Goal: Transaction & Acquisition: Purchase product/service

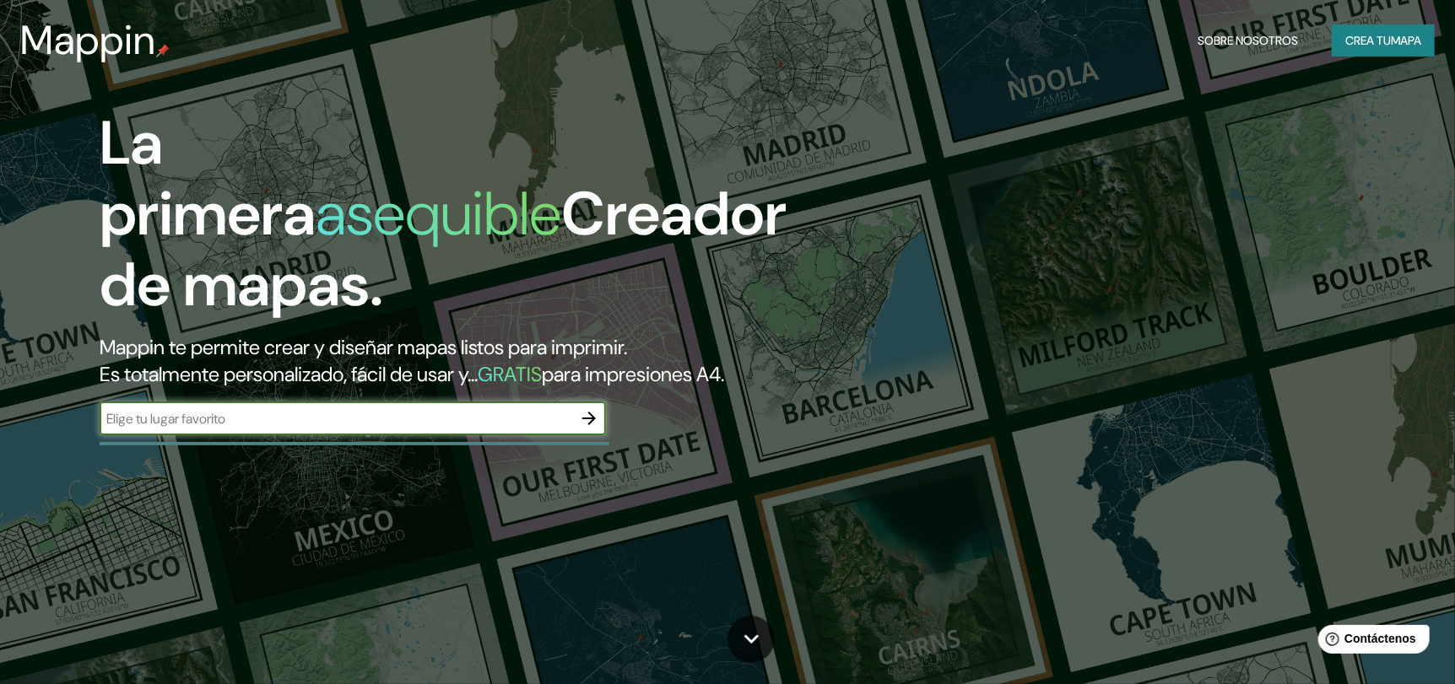
click at [343, 424] on input "text" at bounding box center [336, 418] width 473 height 19
click at [193, 418] on input "text" at bounding box center [336, 418] width 473 height 19
type input "[GEOGRAPHIC_DATA]"
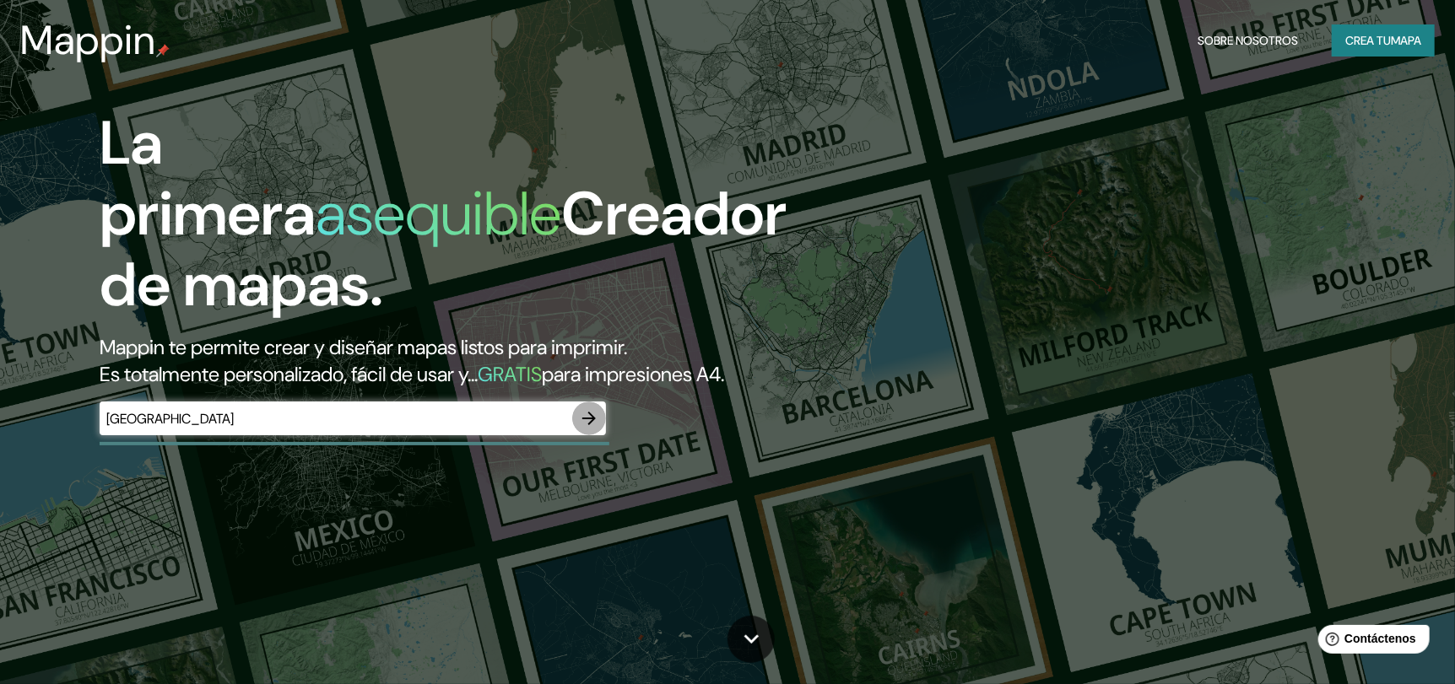
click at [589, 414] on icon "button" at bounding box center [589, 418] width 20 height 20
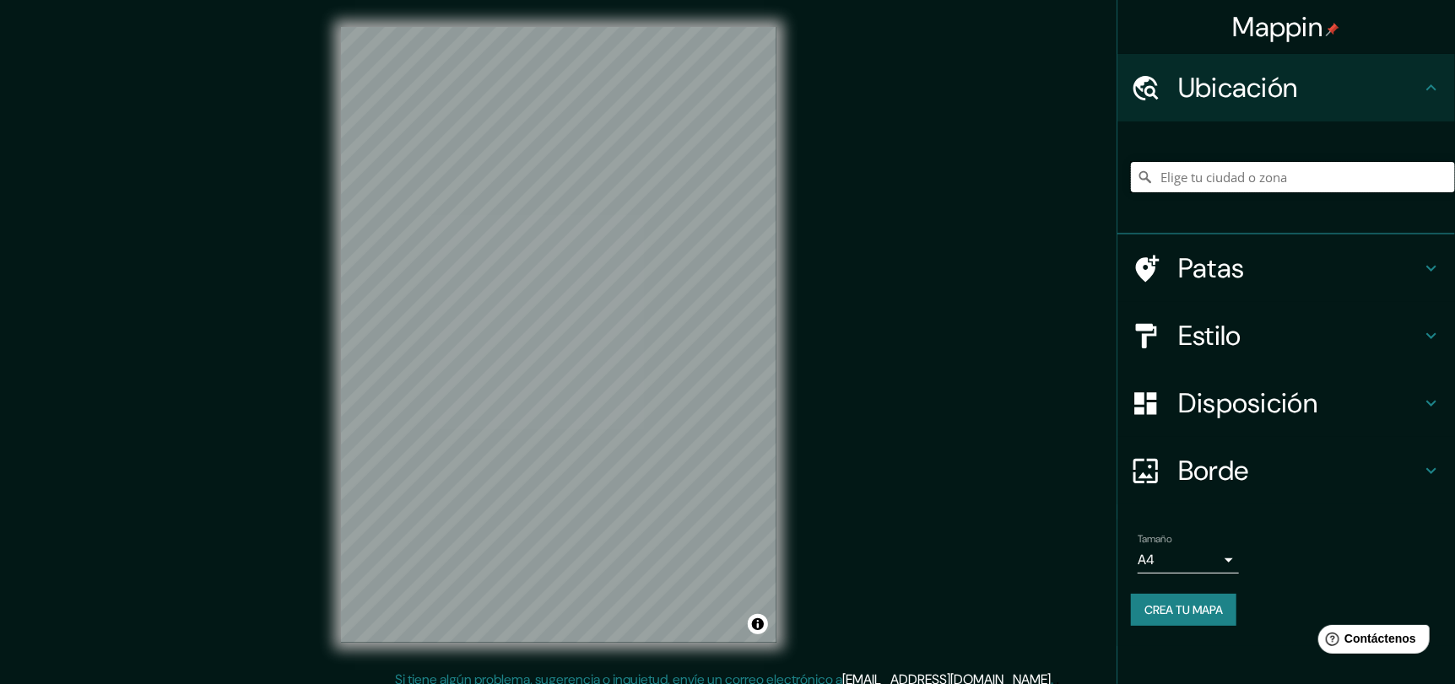
click at [1222, 169] on input "Elige tu ciudad o zona" at bounding box center [1293, 177] width 324 height 30
paste input "[GEOGRAPHIC_DATA]"
type input "Noord, [GEOGRAPHIC_DATA], [GEOGRAPHIC_DATA], [GEOGRAPHIC_DATA]"
click at [1448, 180] on icon "Claro" at bounding box center [1442, 177] width 14 height 14
click at [1336, 186] on input "Elige tu ciudad o zona" at bounding box center [1293, 177] width 324 height 30
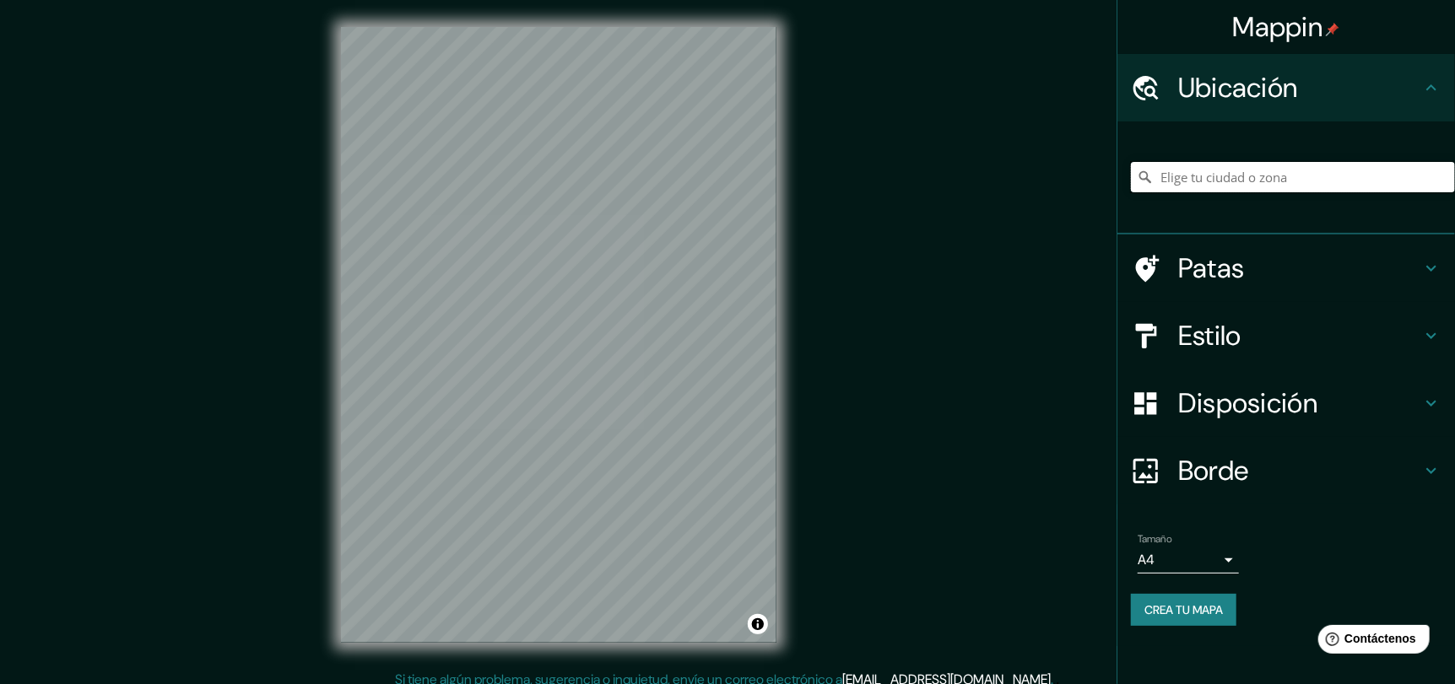
click at [1330, 180] on input "Elige tu ciudad o zona" at bounding box center [1293, 177] width 324 height 30
paste input "[GEOGRAPHIC_DATA]"
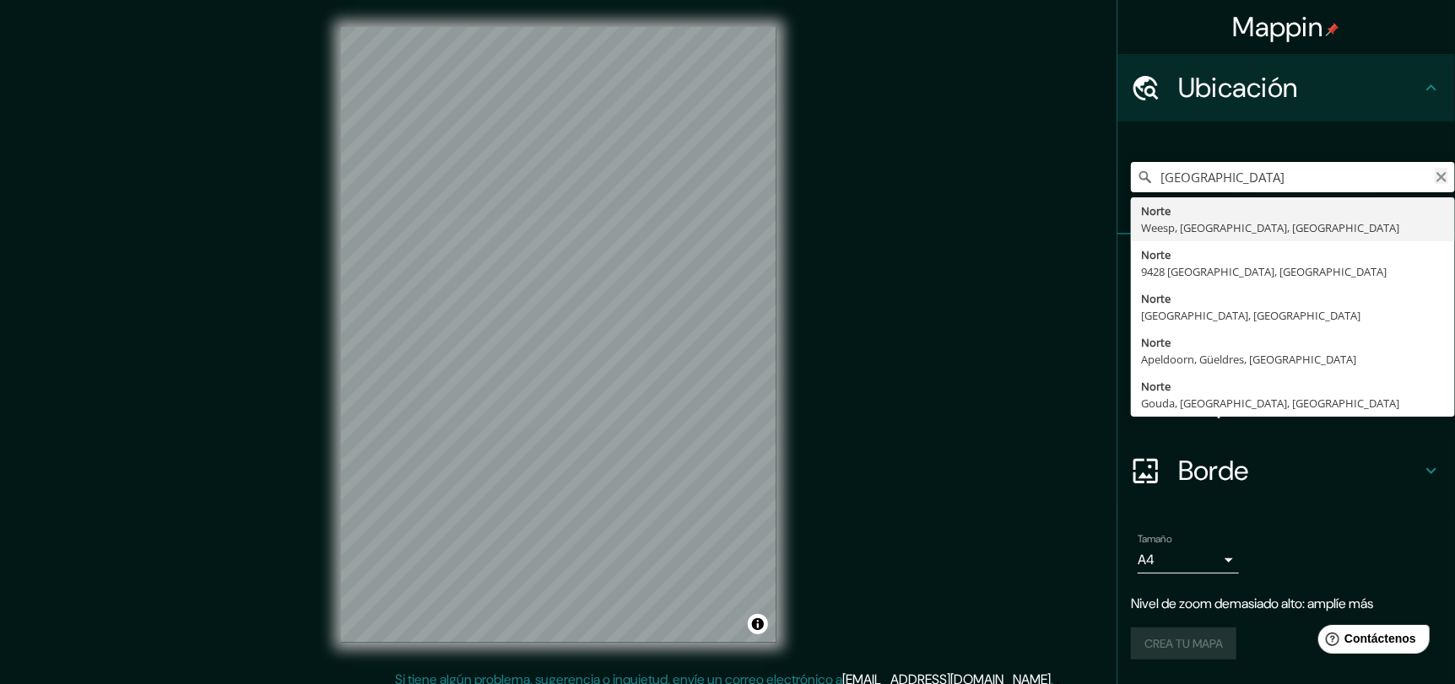
type input "[GEOGRAPHIC_DATA]"
click at [1447, 182] on icon "Claro" at bounding box center [1442, 177] width 14 height 14
type input "[GEOGRAPHIC_DATA], [GEOGRAPHIC_DATA], [GEOGRAPHIC_DATA], [GEOGRAPHIC_DATA]"
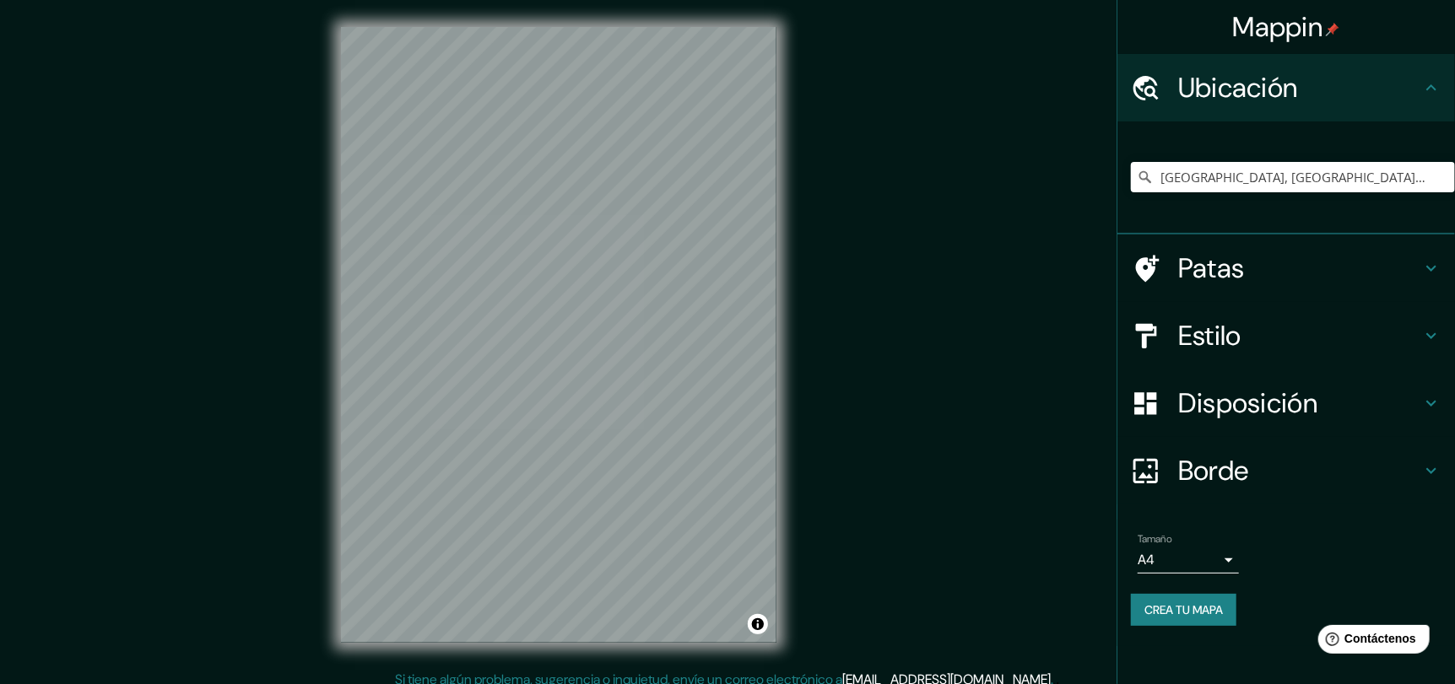
click at [1369, 402] on h4 "Disposición" at bounding box center [1299, 403] width 243 height 34
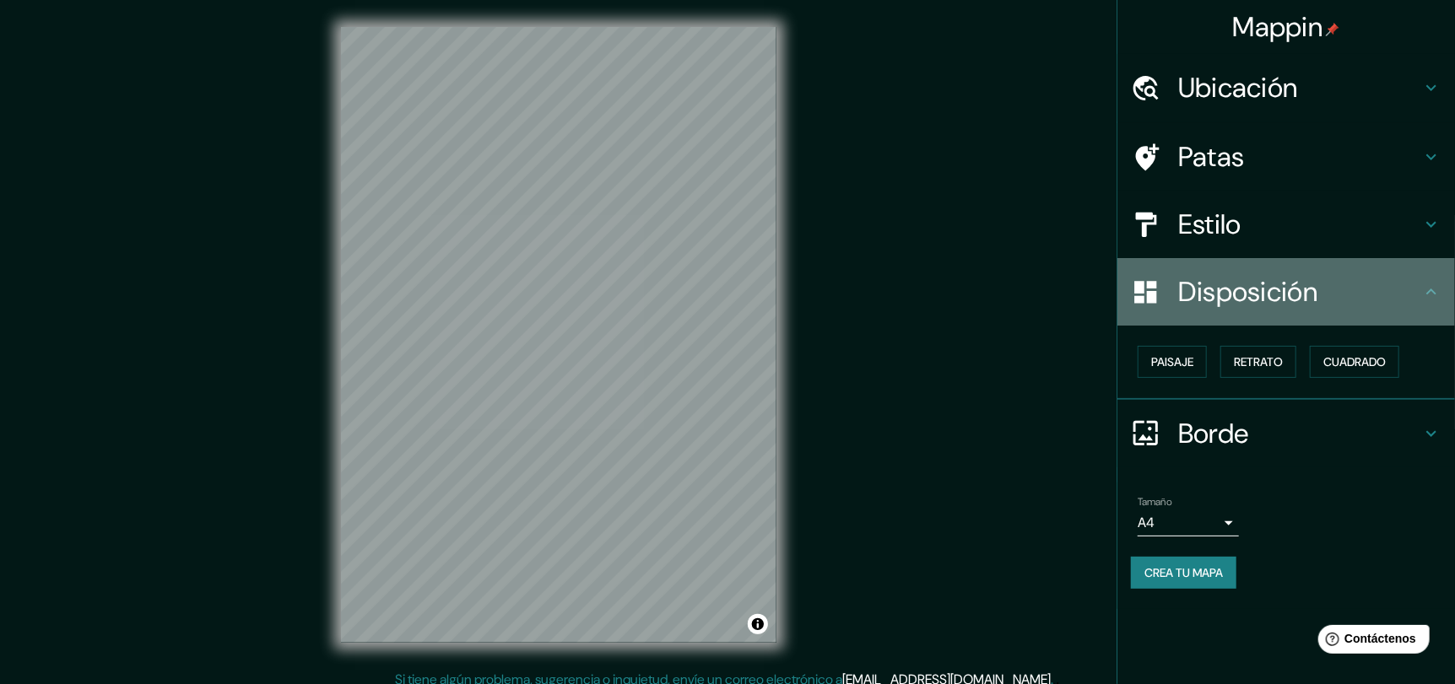
click at [1366, 303] on h4 "Disposición" at bounding box center [1299, 292] width 243 height 34
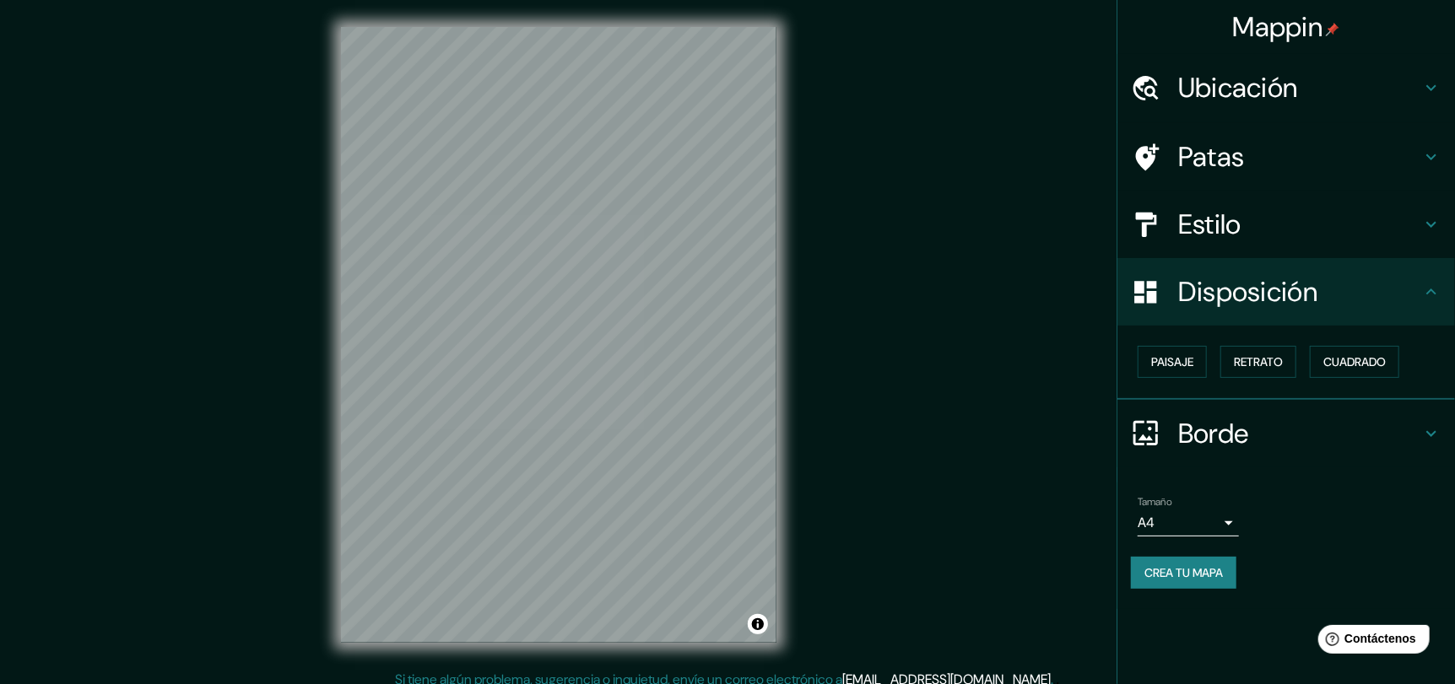
click at [1349, 244] on div "Estilo" at bounding box center [1286, 225] width 338 height 68
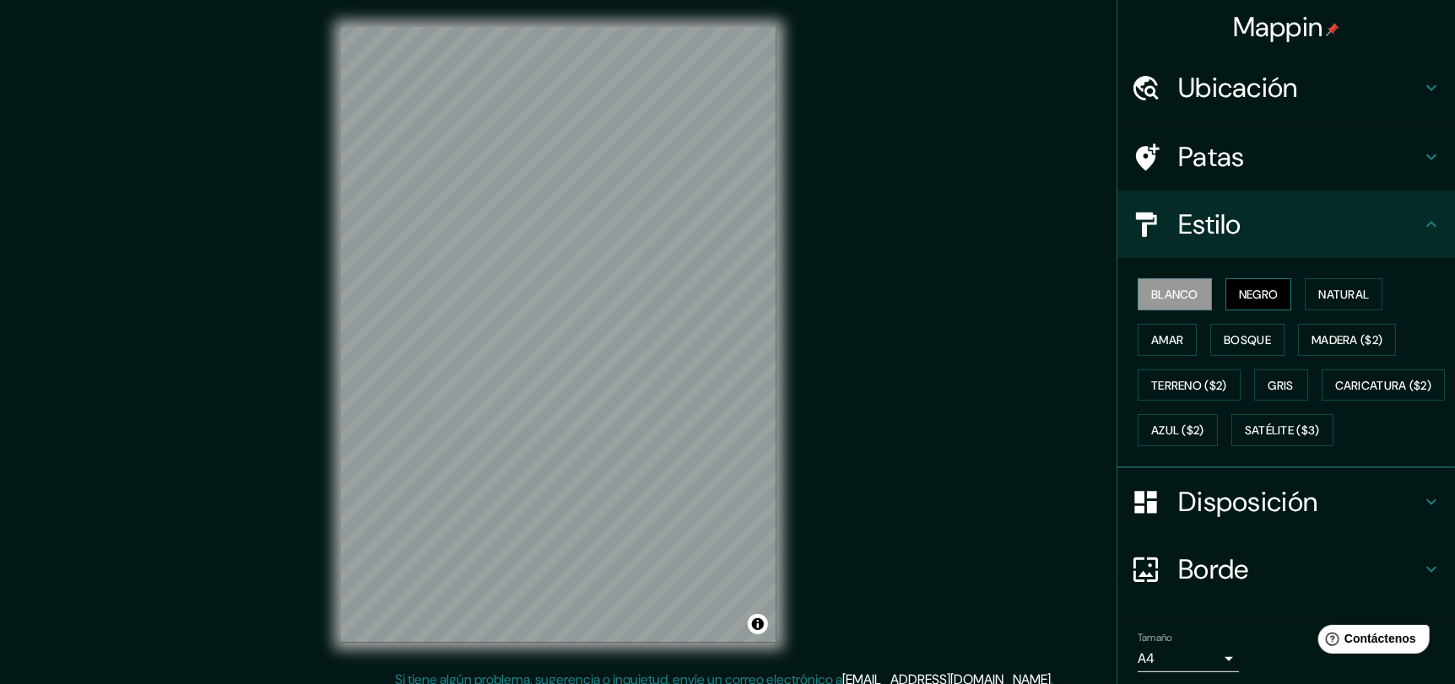
click at [1256, 307] on button "Negro" at bounding box center [1258, 294] width 67 height 32
click at [1322, 303] on button "Natural" at bounding box center [1344, 294] width 78 height 32
click at [1168, 341] on font "Amar" at bounding box center [1167, 339] width 32 height 15
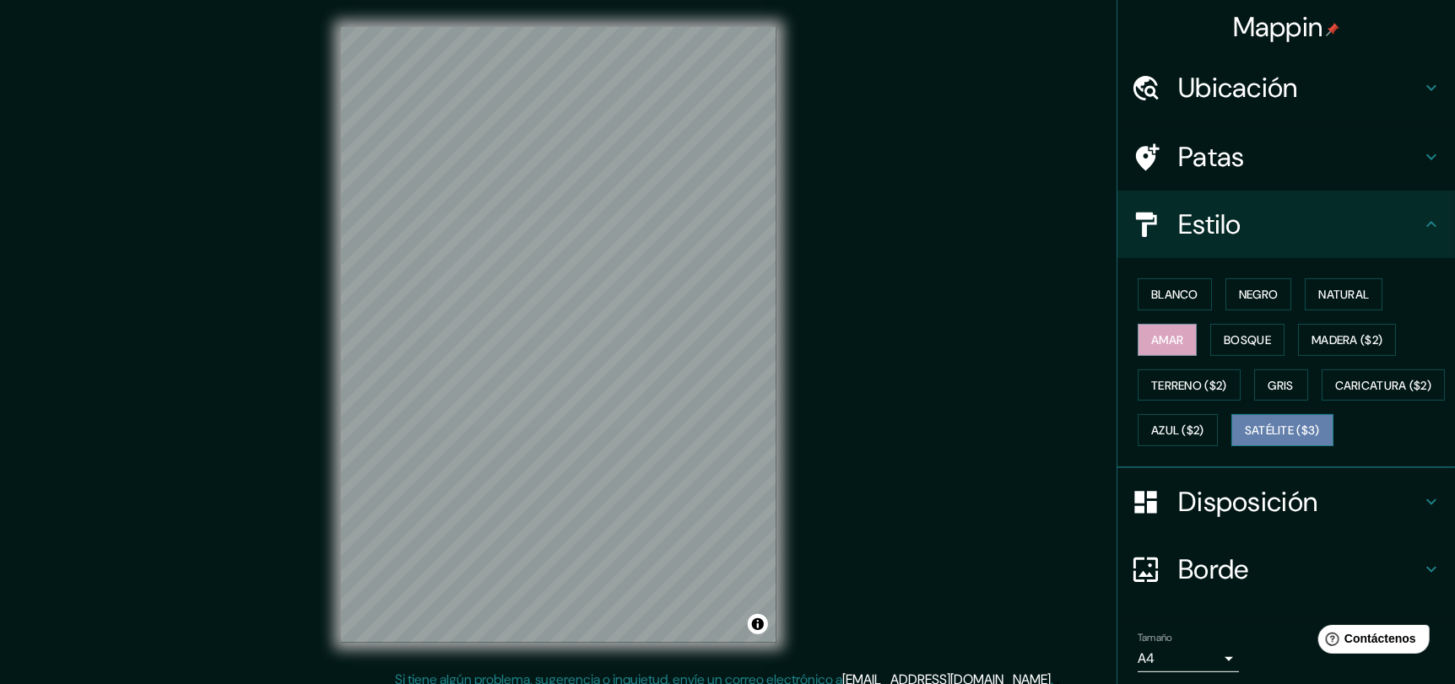
click at [1245, 439] on font "Satélite ($3)" at bounding box center [1282, 431] width 75 height 15
click at [1153, 390] on font "Terreno ($2)" at bounding box center [1189, 385] width 76 height 15
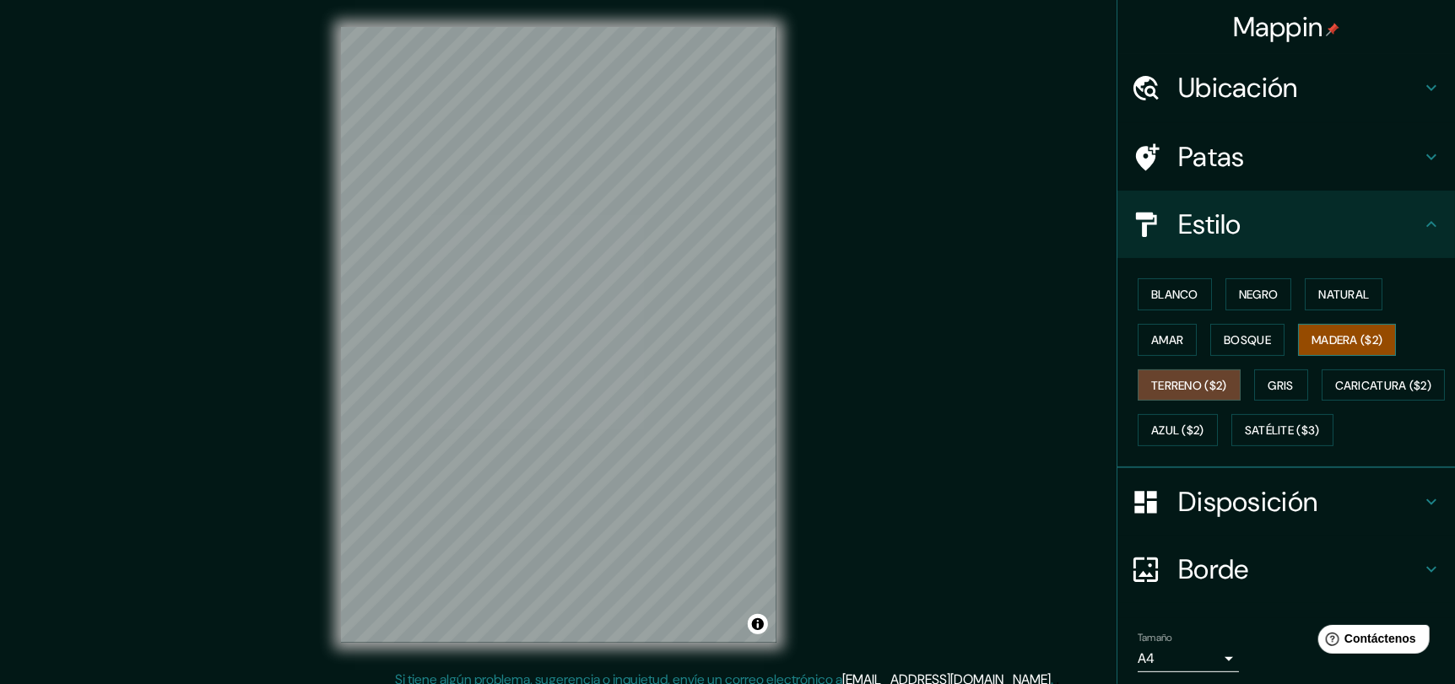
click at [1328, 336] on font "Madera ($2)" at bounding box center [1346, 339] width 71 height 15
click at [857, 304] on div "Mappin Ubicación [GEOGRAPHIC_DATA], [GEOGRAPHIC_DATA], [GEOGRAPHIC_DATA], [GEOG…" at bounding box center [727, 348] width 1455 height 697
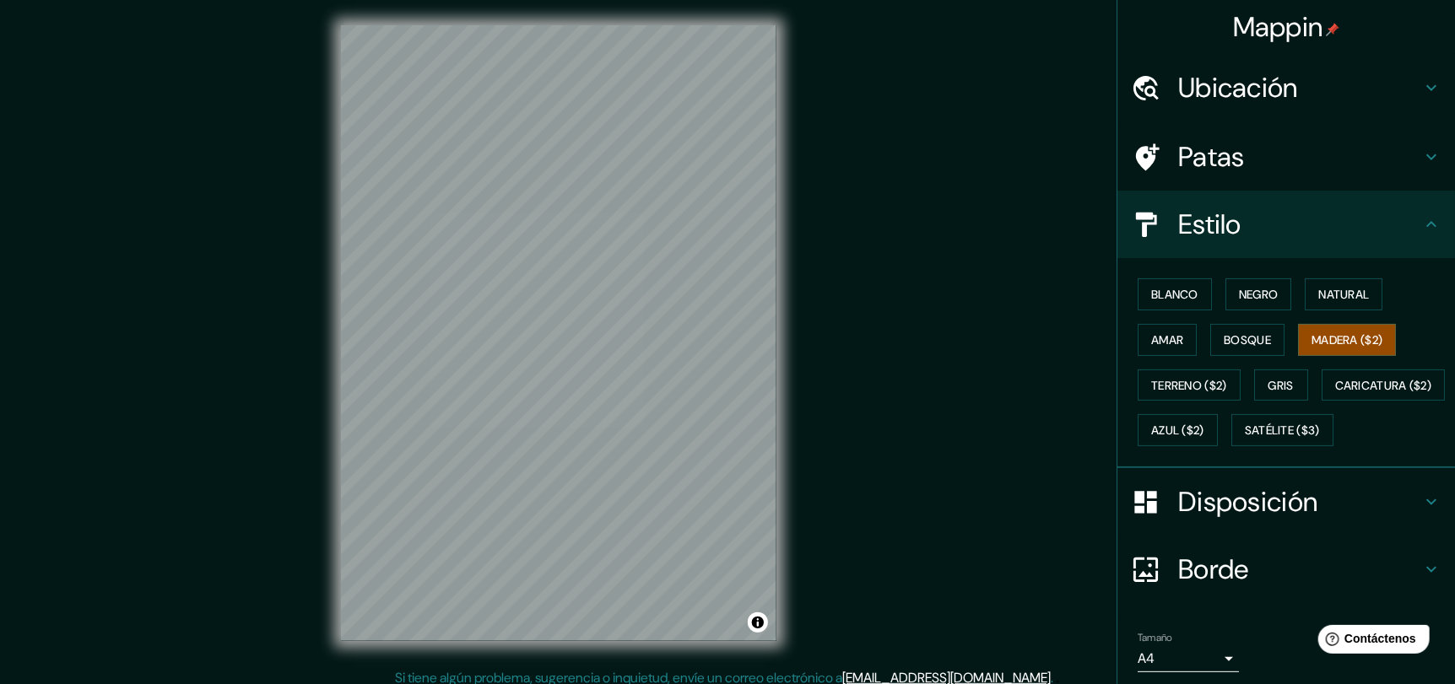
scroll to position [4, 0]
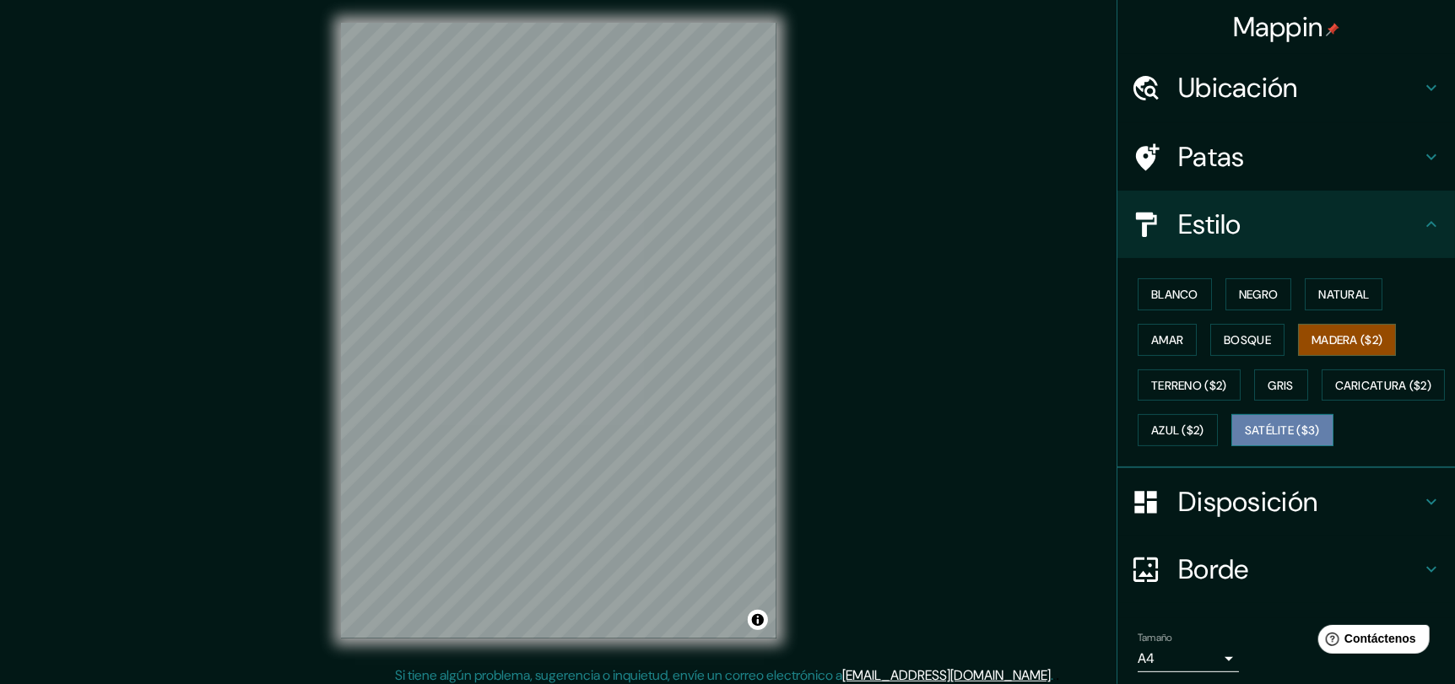
click at [1231, 446] on button "Satélite ($3)" at bounding box center [1282, 430] width 102 height 32
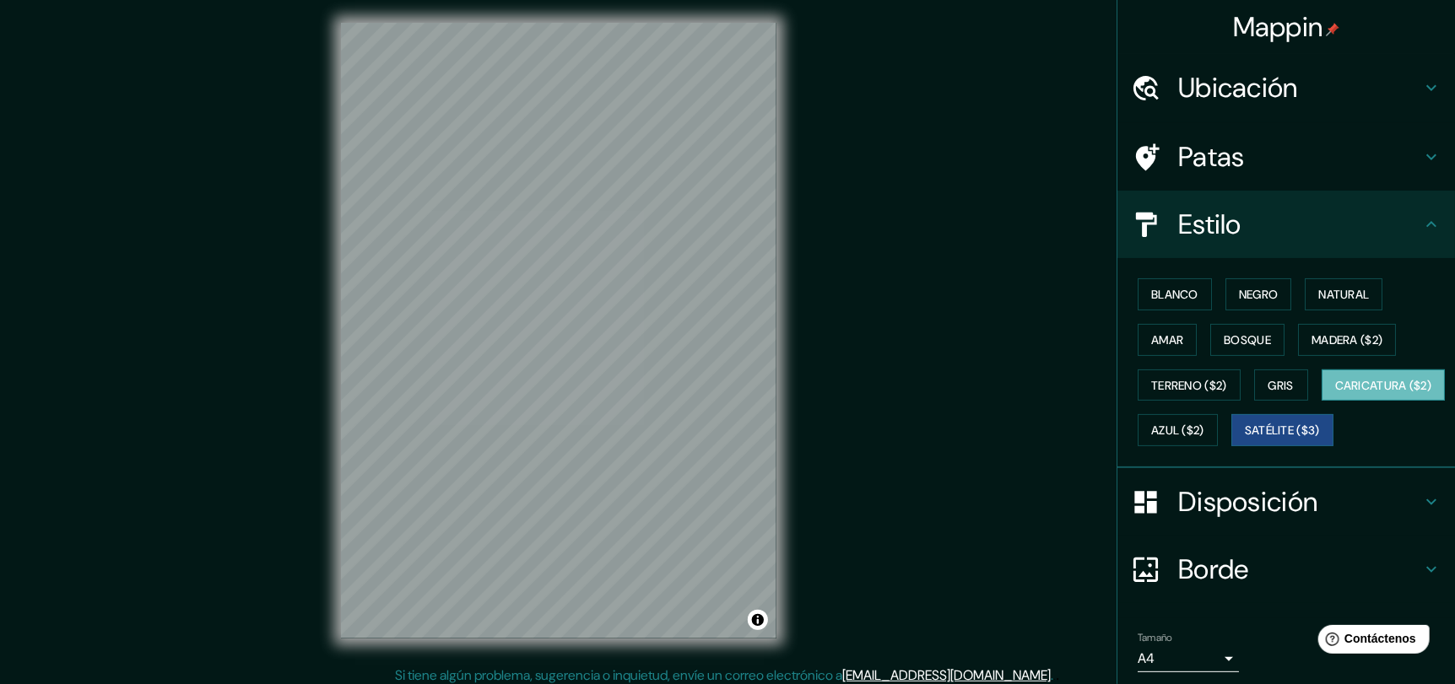
click at [1335, 393] on font "Caricatura ($2)" at bounding box center [1383, 385] width 97 height 15
click at [1204, 430] on font "Azul ($2)" at bounding box center [1177, 431] width 53 height 15
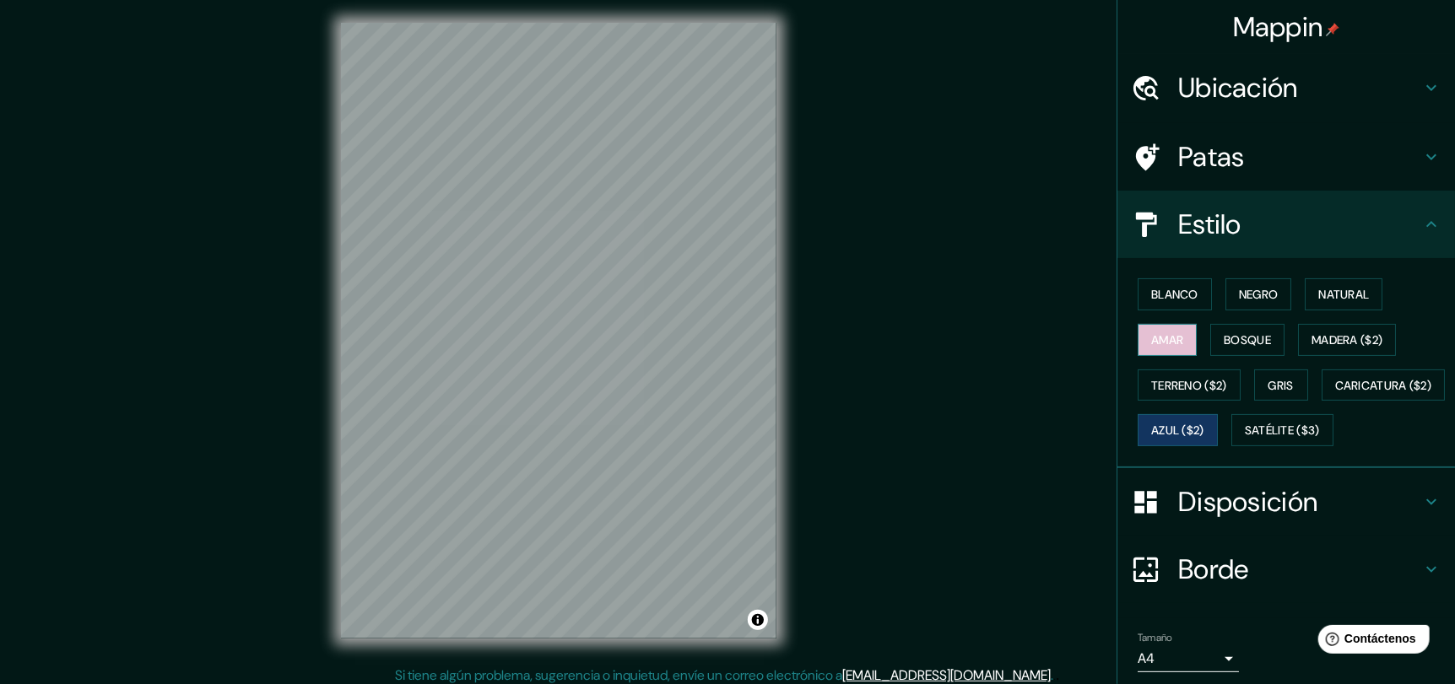
click at [1167, 345] on font "Amar" at bounding box center [1167, 339] width 32 height 15
click at [1224, 334] on font "Bosque" at bounding box center [1247, 339] width 47 height 15
click at [1229, 520] on font "Disposición" at bounding box center [1247, 501] width 139 height 35
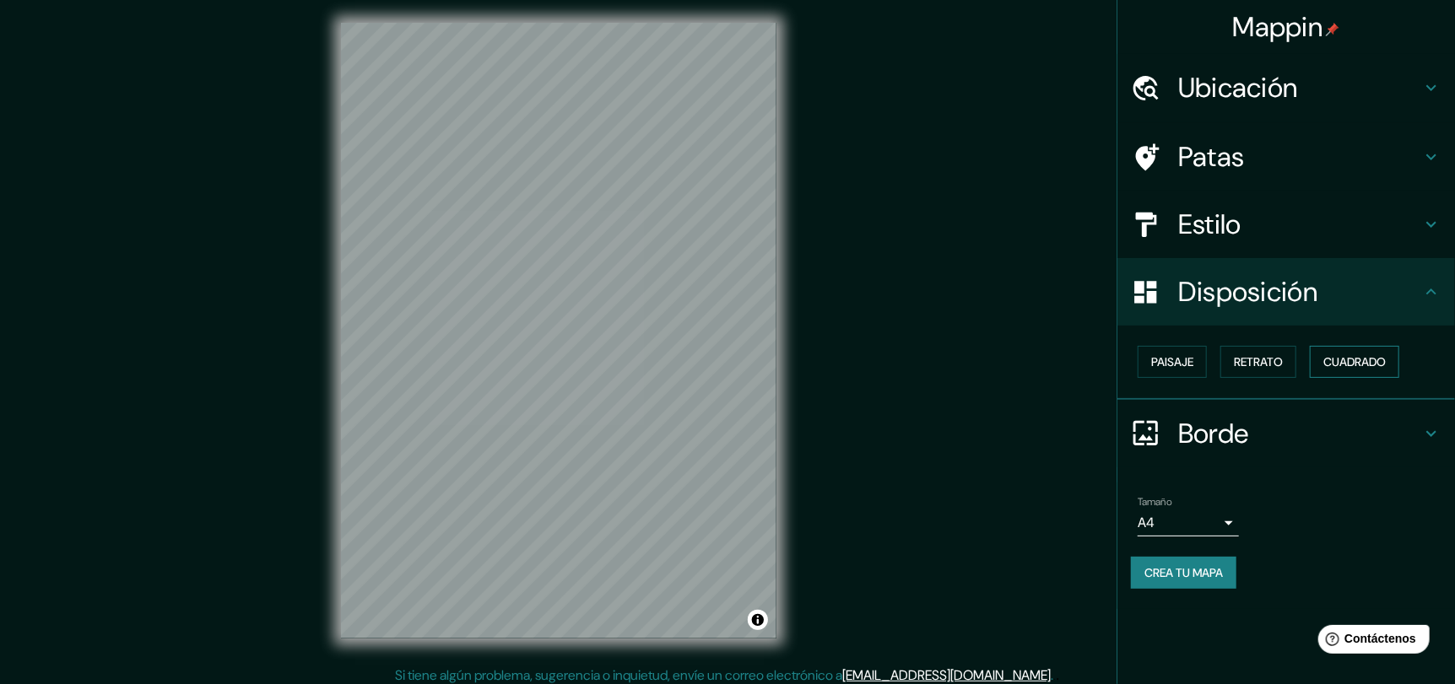
click at [1371, 359] on font "Cuadrado" at bounding box center [1354, 361] width 62 height 15
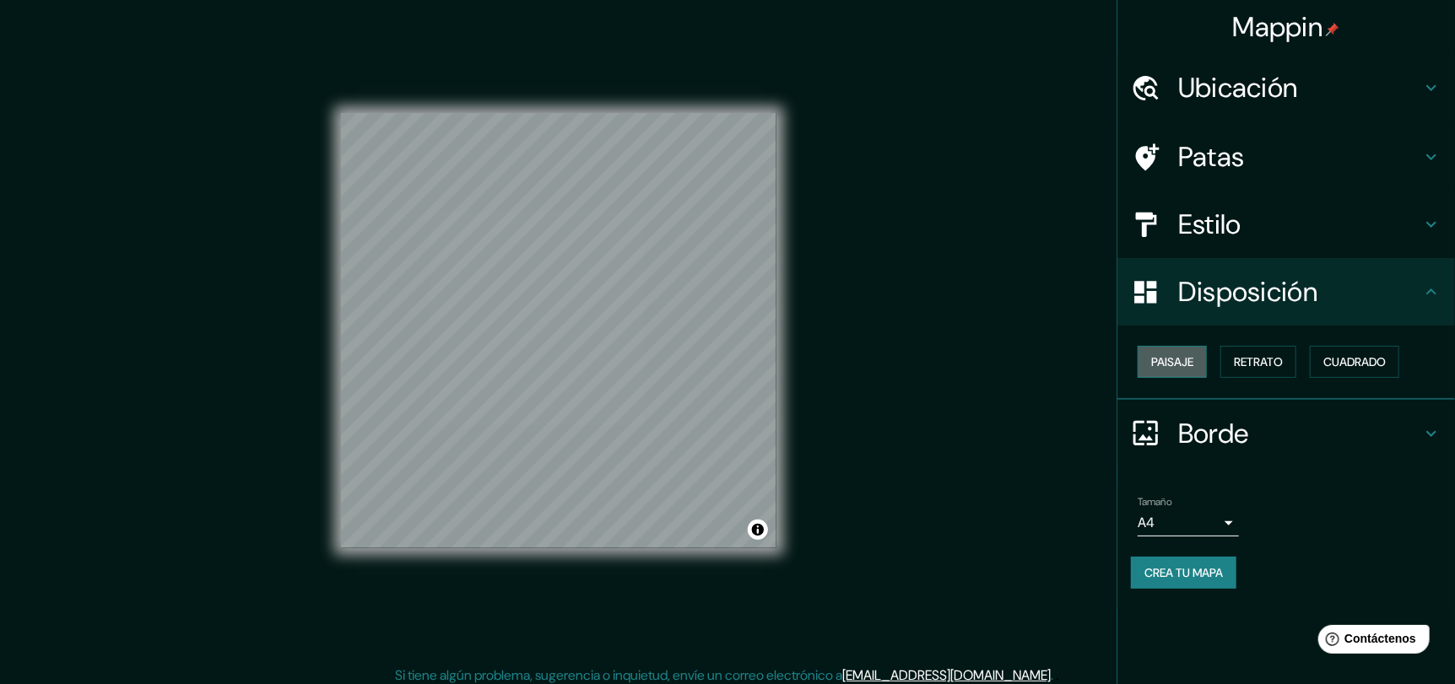
click at [1182, 361] on font "Paisaje" at bounding box center [1172, 361] width 42 height 15
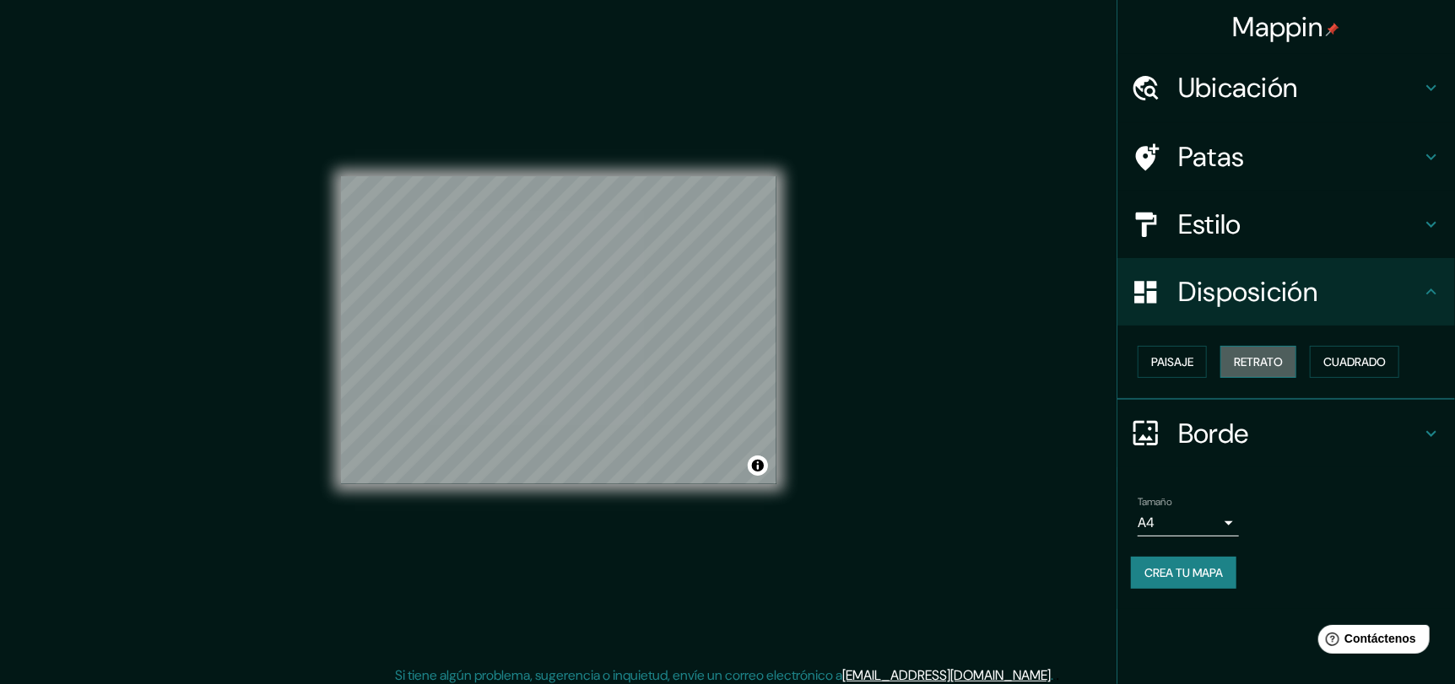
click at [1255, 367] on font "Retrato" at bounding box center [1258, 361] width 49 height 15
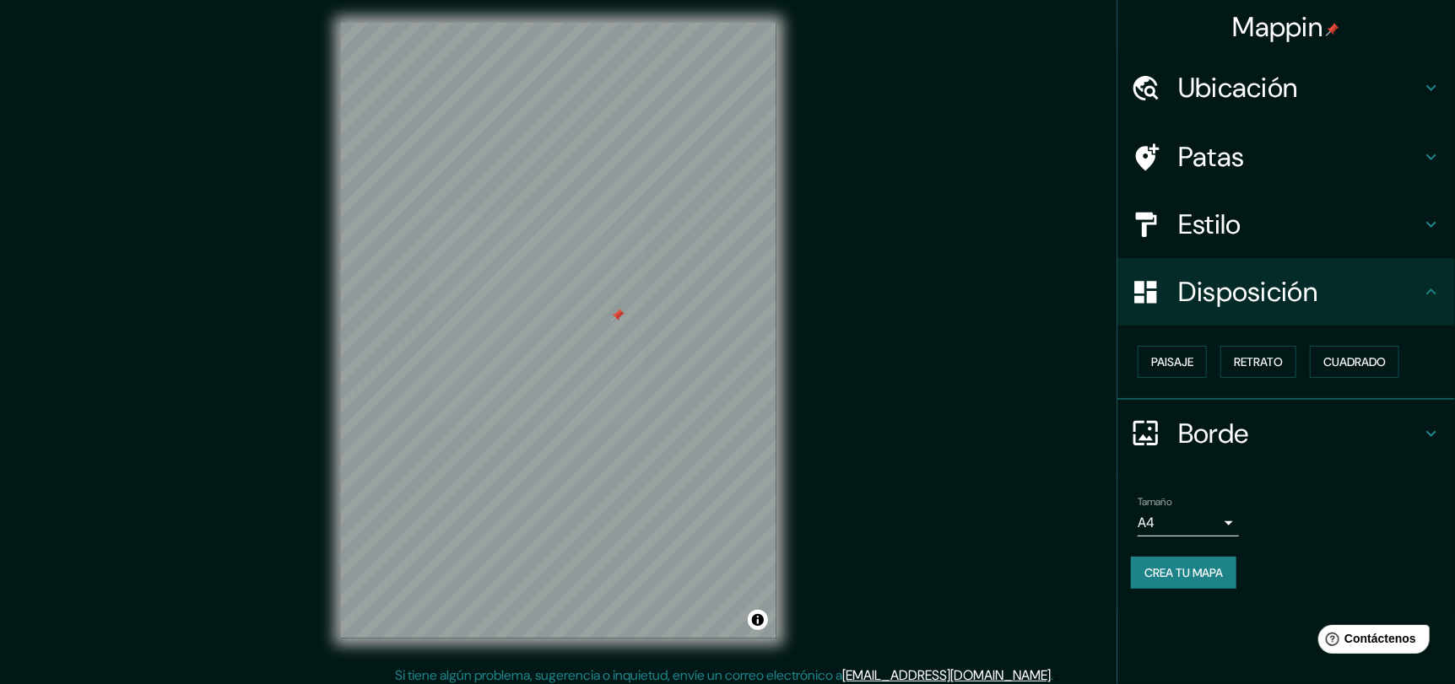
click at [619, 317] on div at bounding box center [618, 316] width 14 height 14
click at [654, 376] on div at bounding box center [654, 377] width 14 height 14
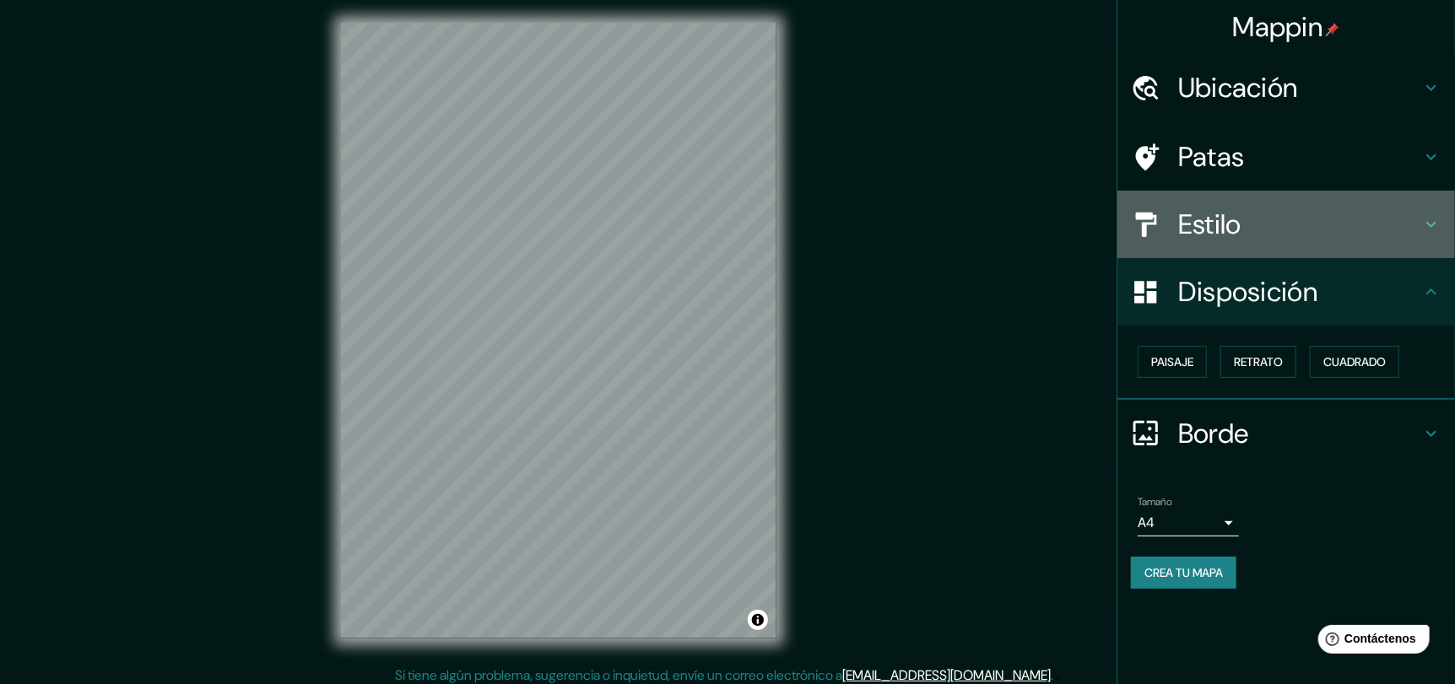
click at [1259, 203] on div "Estilo" at bounding box center [1286, 225] width 338 height 68
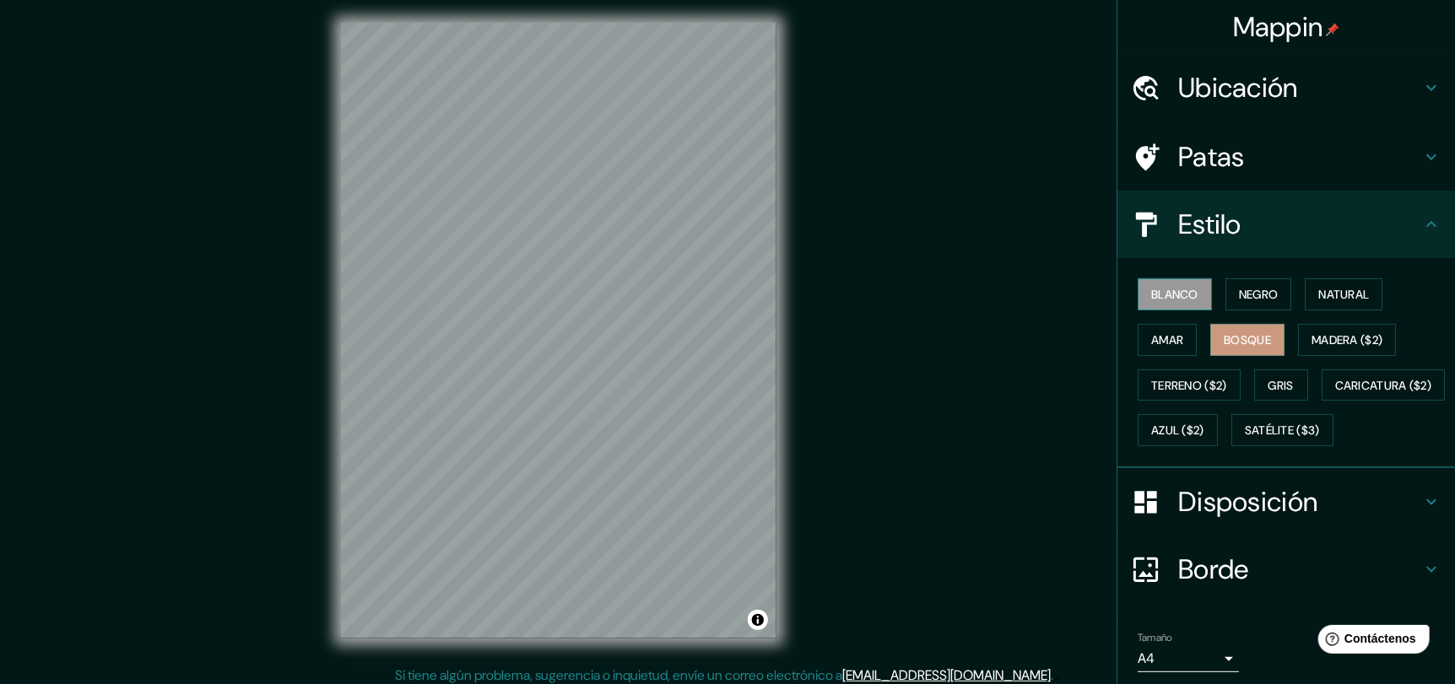
click at [1176, 293] on font "Blanco" at bounding box center [1174, 294] width 47 height 15
click at [1305, 291] on button "Natural" at bounding box center [1344, 294] width 78 height 32
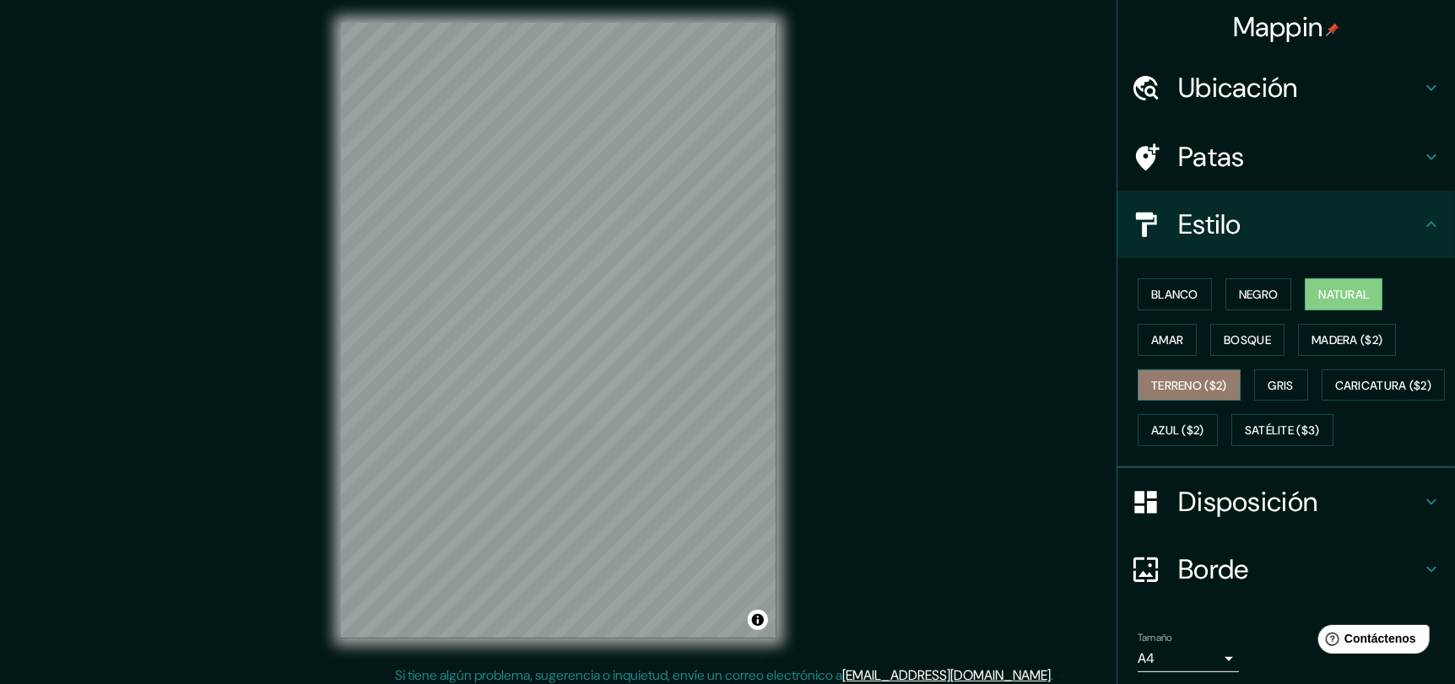
click at [1180, 379] on font "Terreno ($2)" at bounding box center [1189, 385] width 76 height 15
click at [1254, 373] on button "Gris" at bounding box center [1281, 386] width 54 height 32
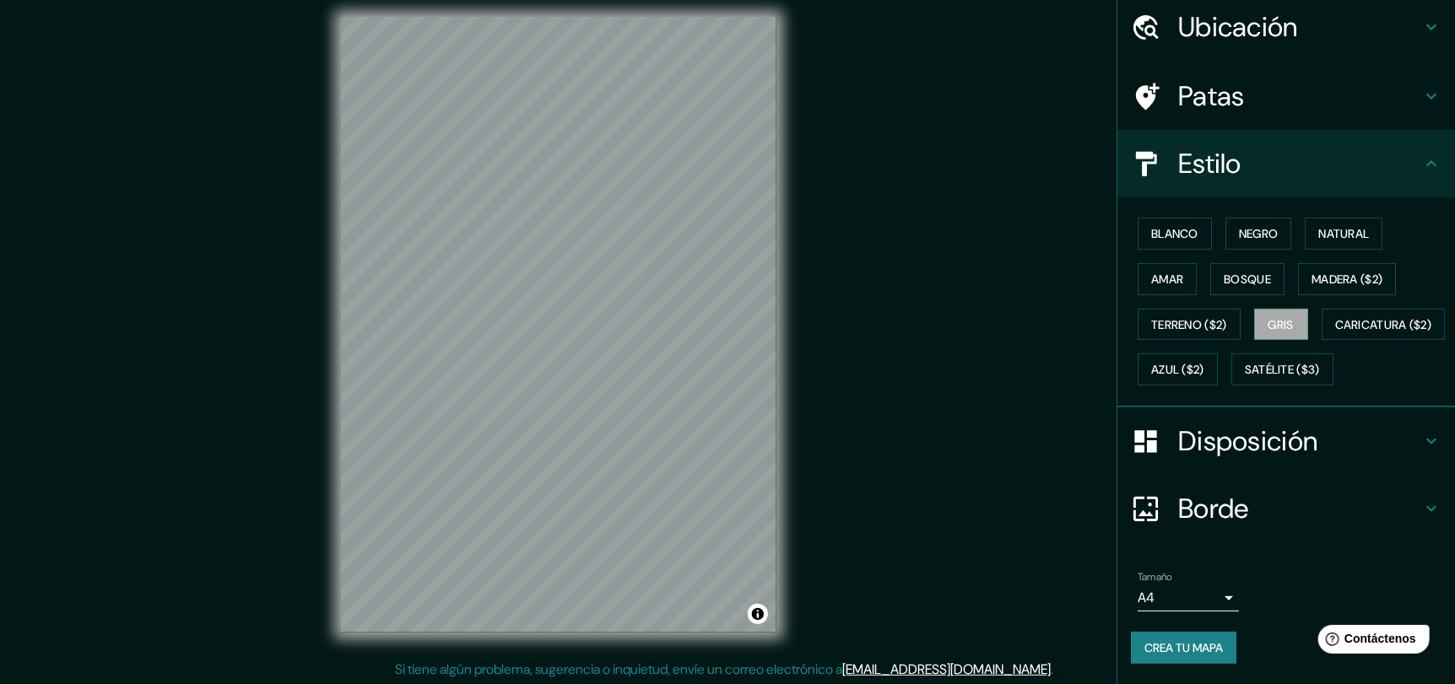
scroll to position [12, 0]
click at [1164, 655] on font "Crea tu mapa" at bounding box center [1183, 648] width 78 height 15
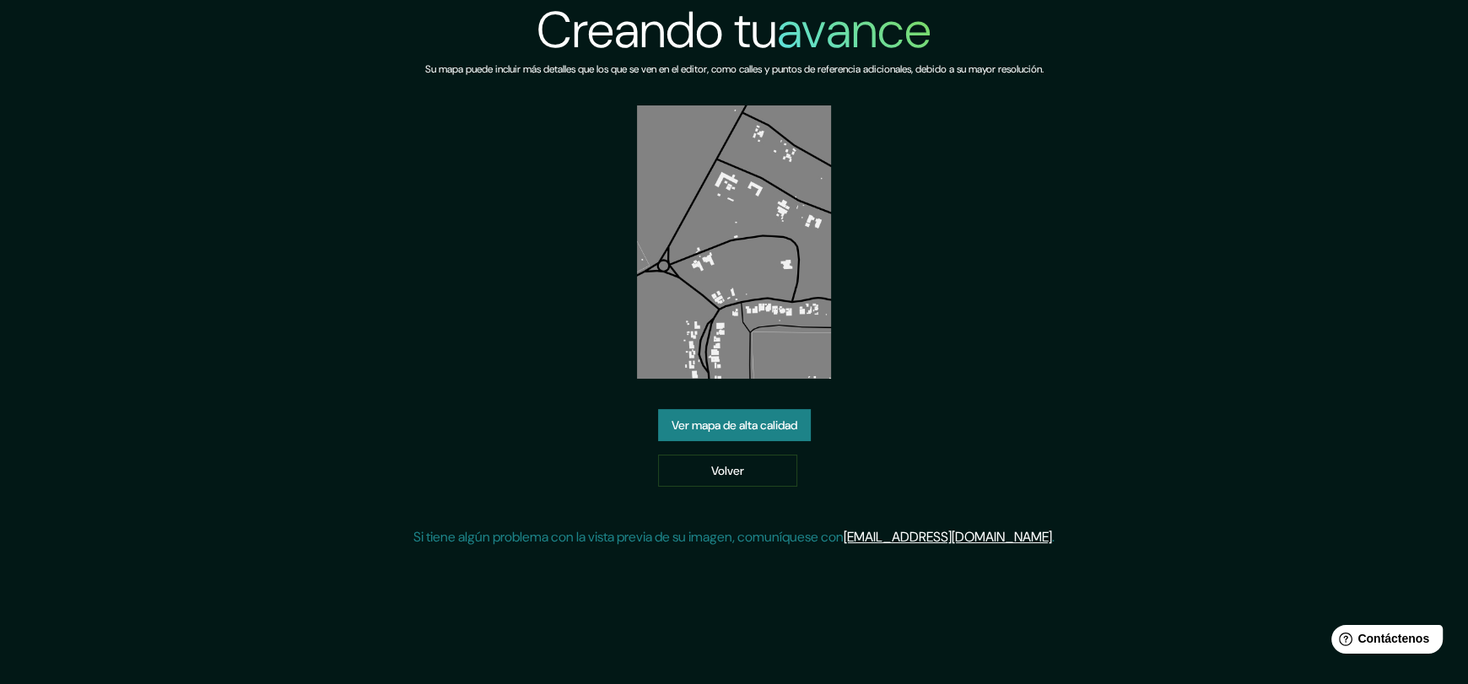
click at [786, 435] on font "Ver mapa de alta calidad" at bounding box center [735, 425] width 126 height 22
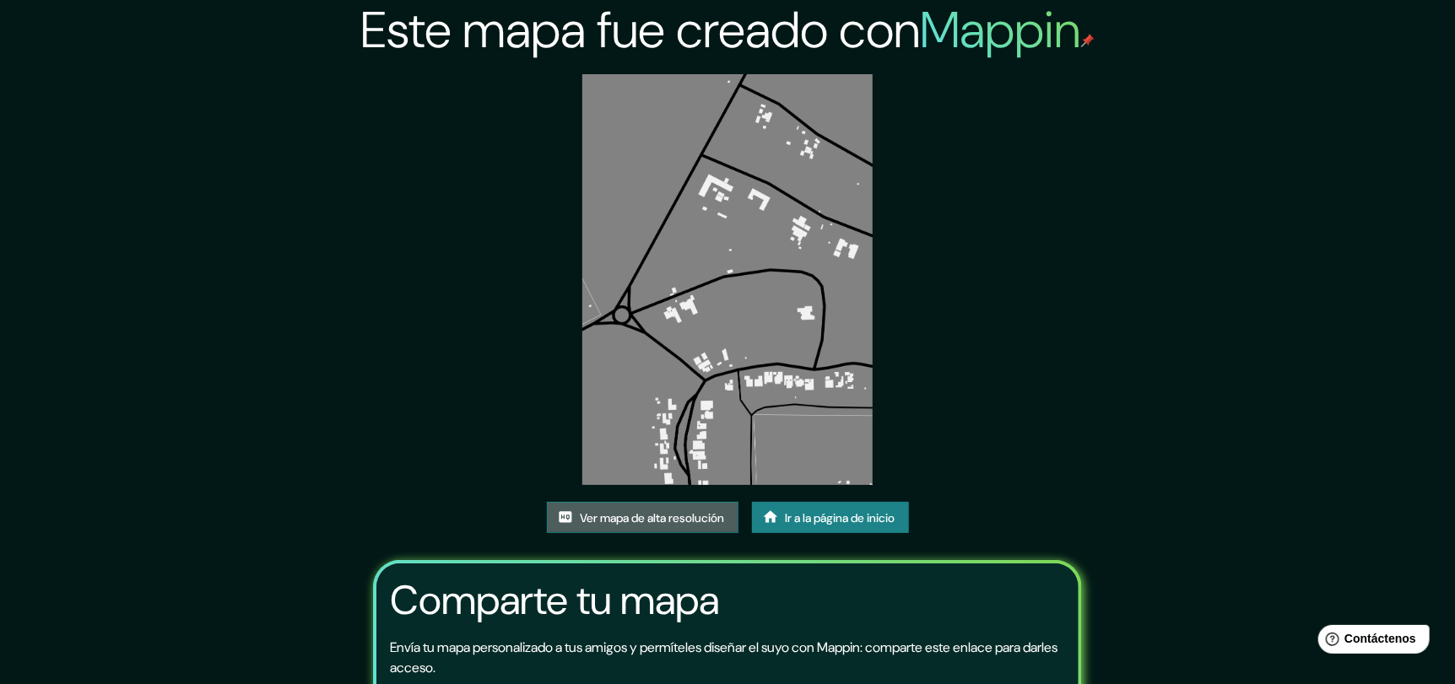
click at [690, 524] on font "Ver mapa de alta resolución" at bounding box center [653, 518] width 144 height 15
